Goal: Task Accomplishment & Management: Manage account settings

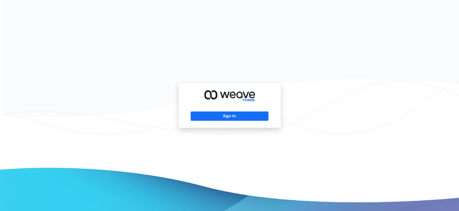
click at [238, 126] on div "Sign In" at bounding box center [230, 105] width 102 height 45
click at [233, 118] on button "Sign In" at bounding box center [230, 116] width 78 height 9
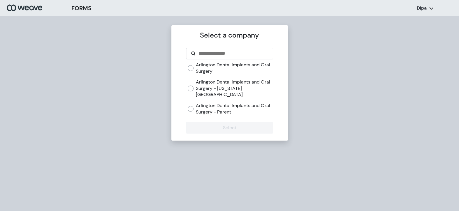
click at [203, 67] on label "Arlington Dental Implants and Oral Surgery" at bounding box center [234, 68] width 77 height 13
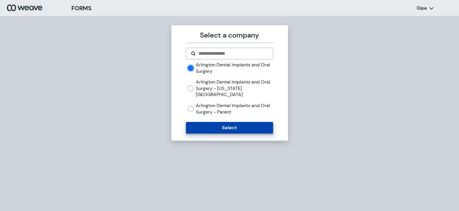
click at [215, 122] on button "Select" at bounding box center [229, 128] width 87 height 12
